Goal: Find specific page/section: Find specific page/section

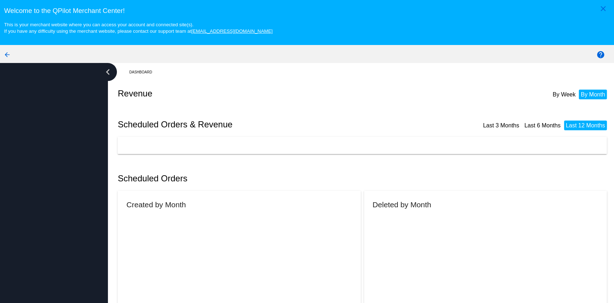
click at [164, 176] on h2 "Scheduled Orders" at bounding box center [241, 178] width 246 height 10
click at [5, 52] on mat-icon "arrow_back" at bounding box center [7, 54] width 9 height 9
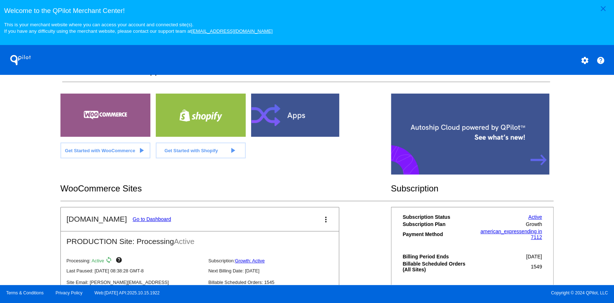
scroll to position [192, 0]
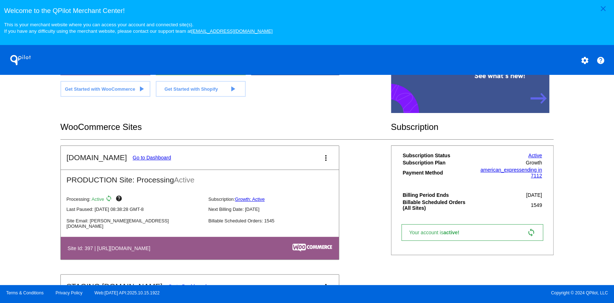
click at [144, 154] on mat-card-title "[DOMAIN_NAME] Go to Dashboard" at bounding box center [118, 157] width 105 height 9
click at [146, 157] on link "Go to Dashboard" at bounding box center [152, 158] width 38 height 6
